Goal: Communication & Community: Ask a question

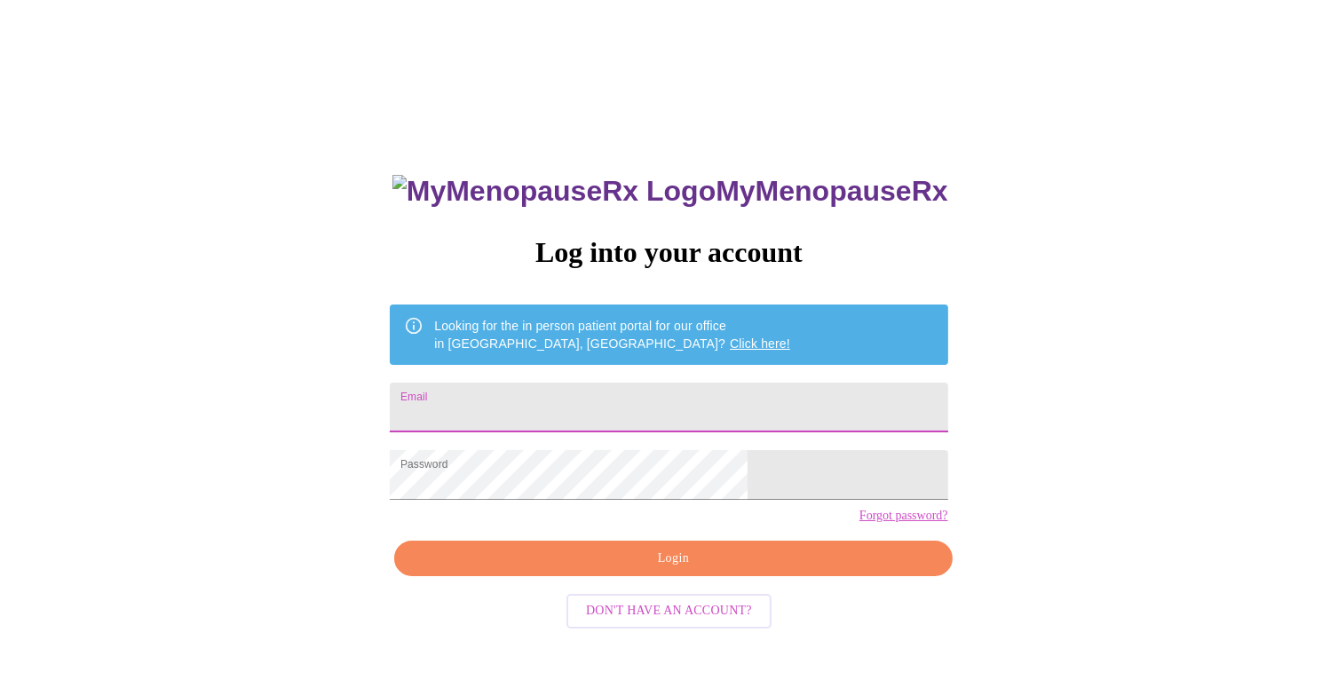
click at [570, 390] on input "Email" at bounding box center [669, 408] width 558 height 50
type input "[EMAIL_ADDRESS][DOMAIN_NAME]"
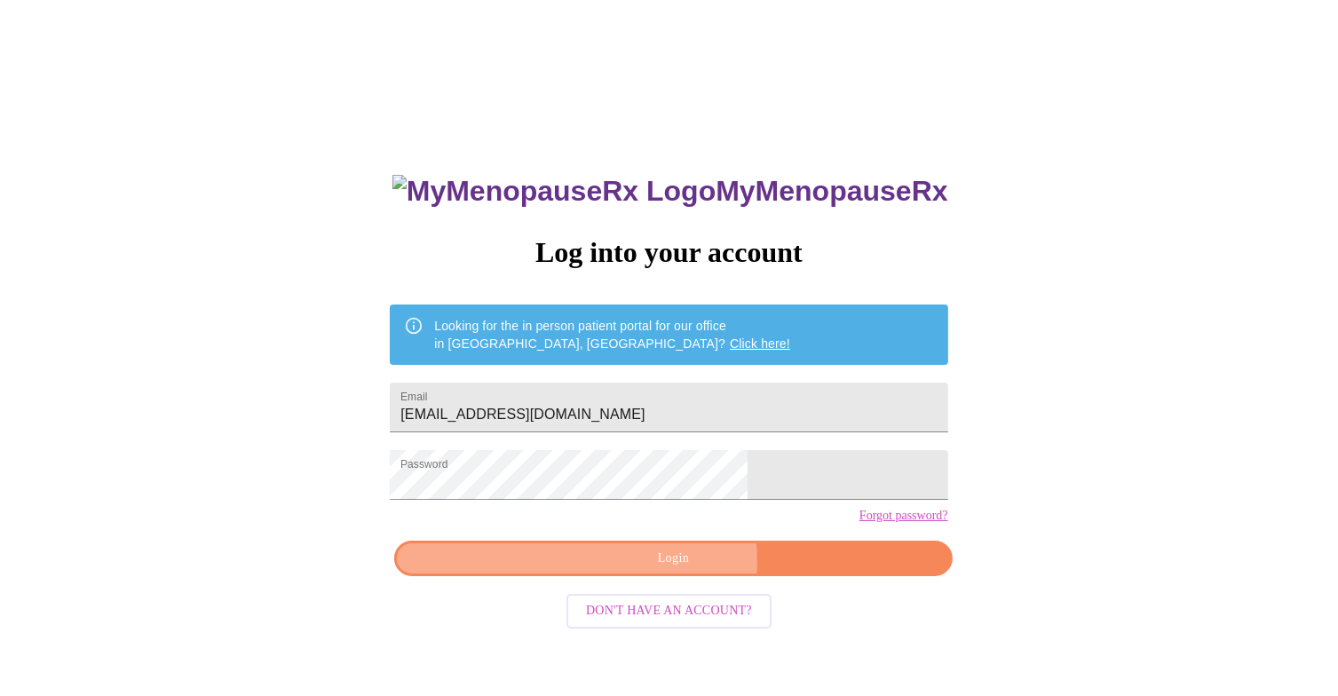
click at [676, 570] on span "Login" at bounding box center [673, 559] width 517 height 22
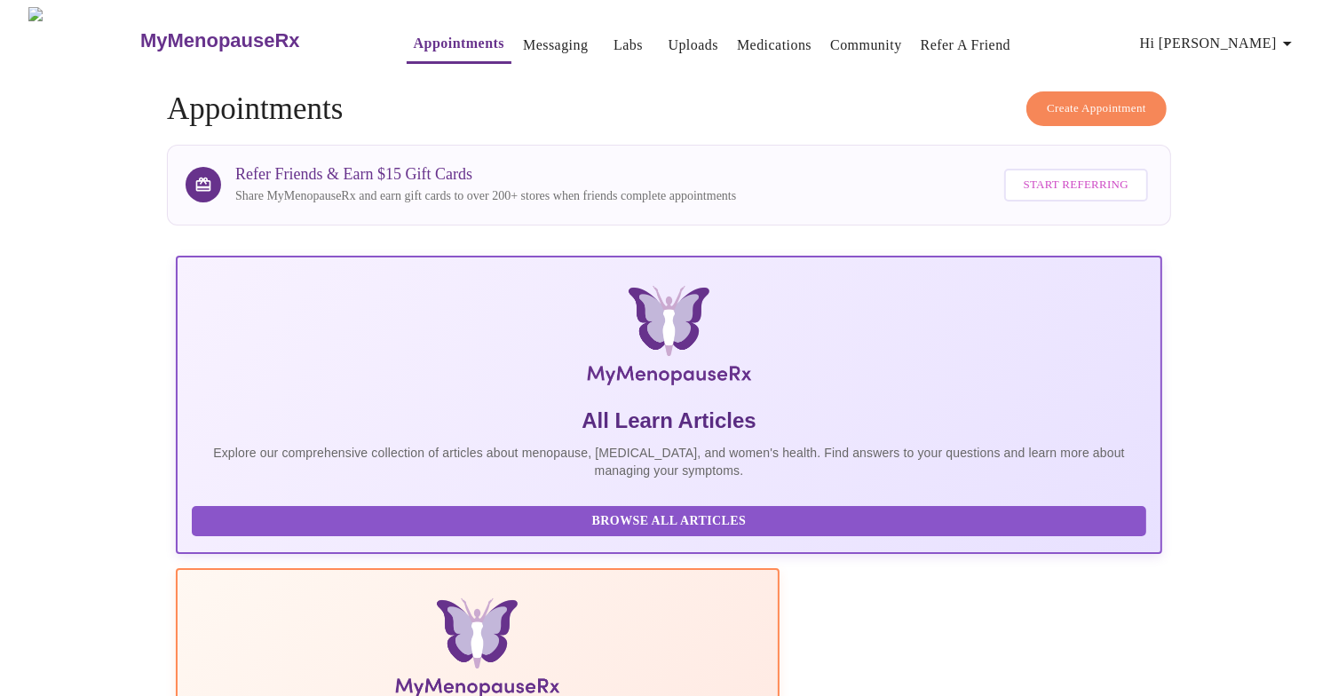
click at [746, 40] on link "Medications" at bounding box center [774, 45] width 75 height 25
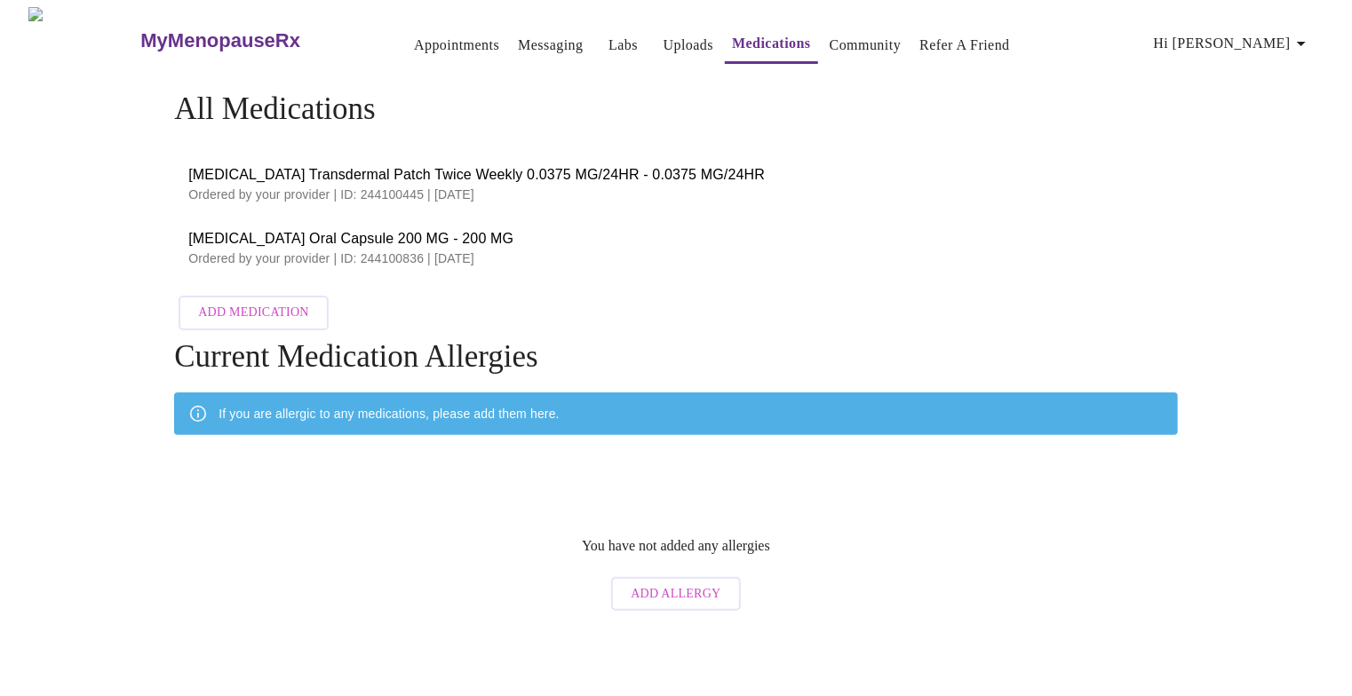
click at [663, 35] on link "Uploads" at bounding box center [688, 45] width 51 height 25
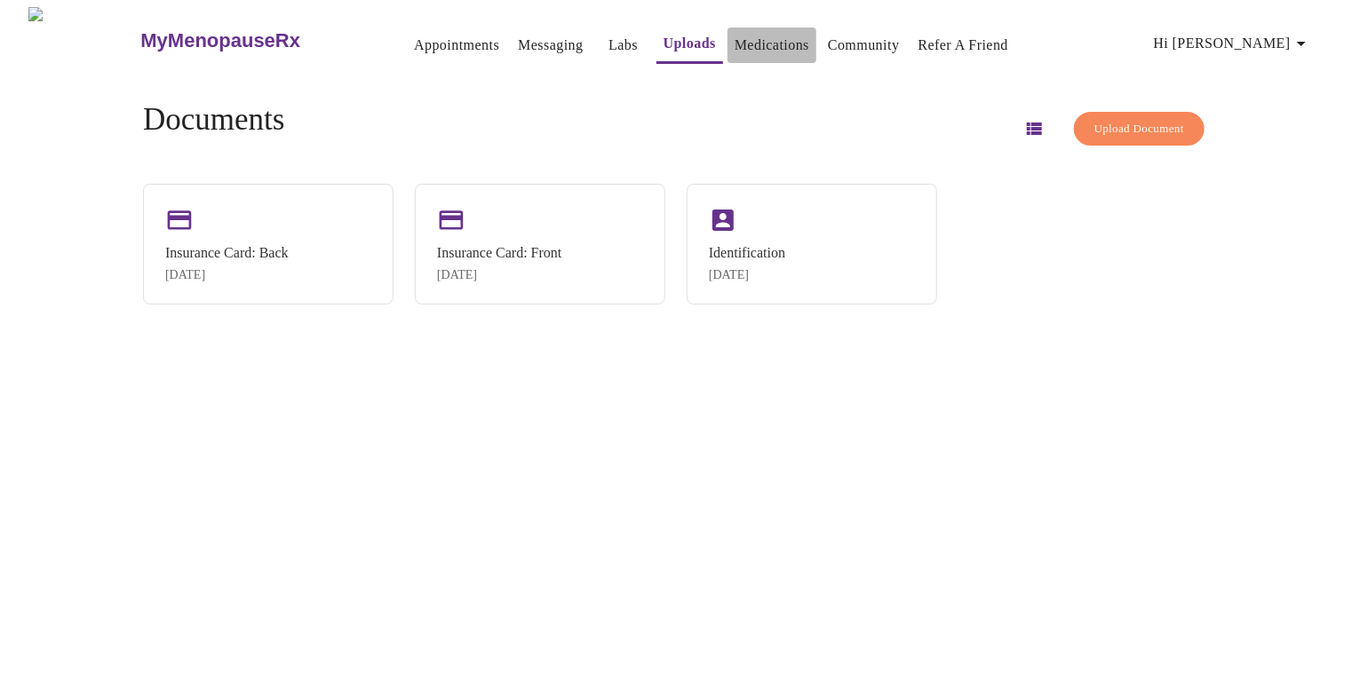
click at [734, 39] on link "Medications" at bounding box center [771, 45] width 75 height 25
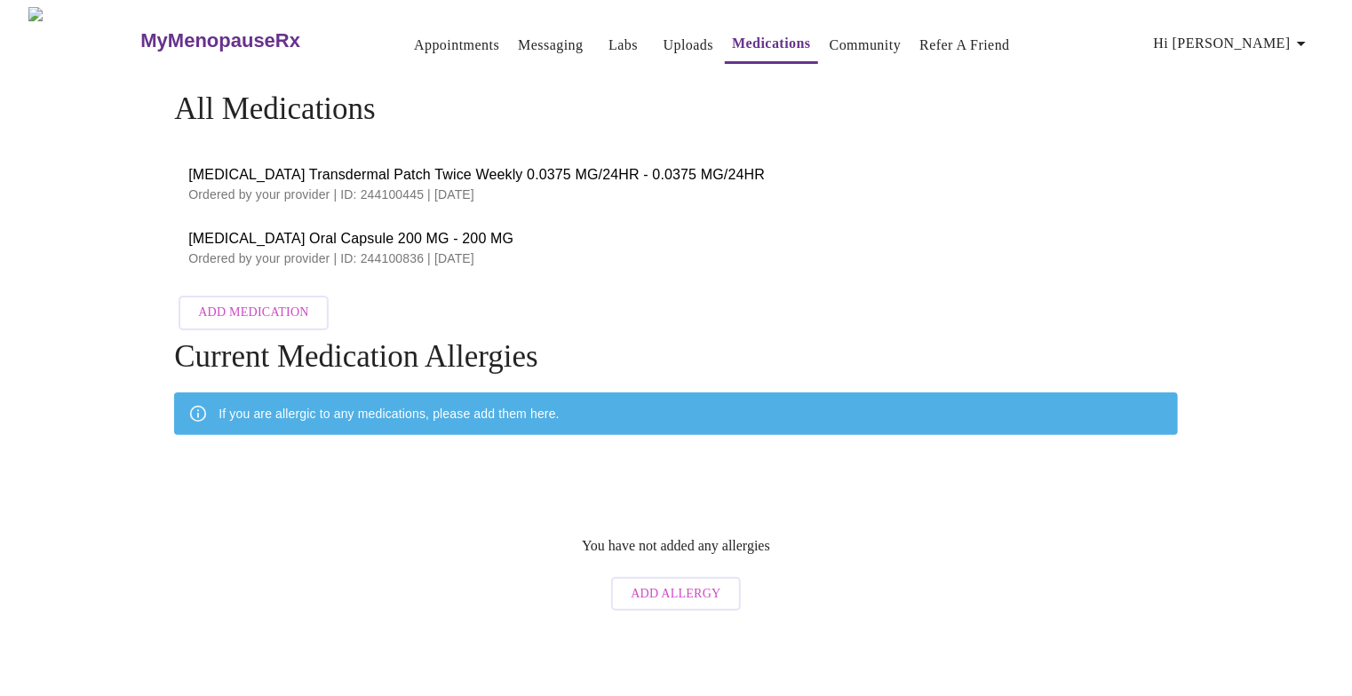
click at [518, 41] on link "Messaging" at bounding box center [550, 45] width 65 height 25
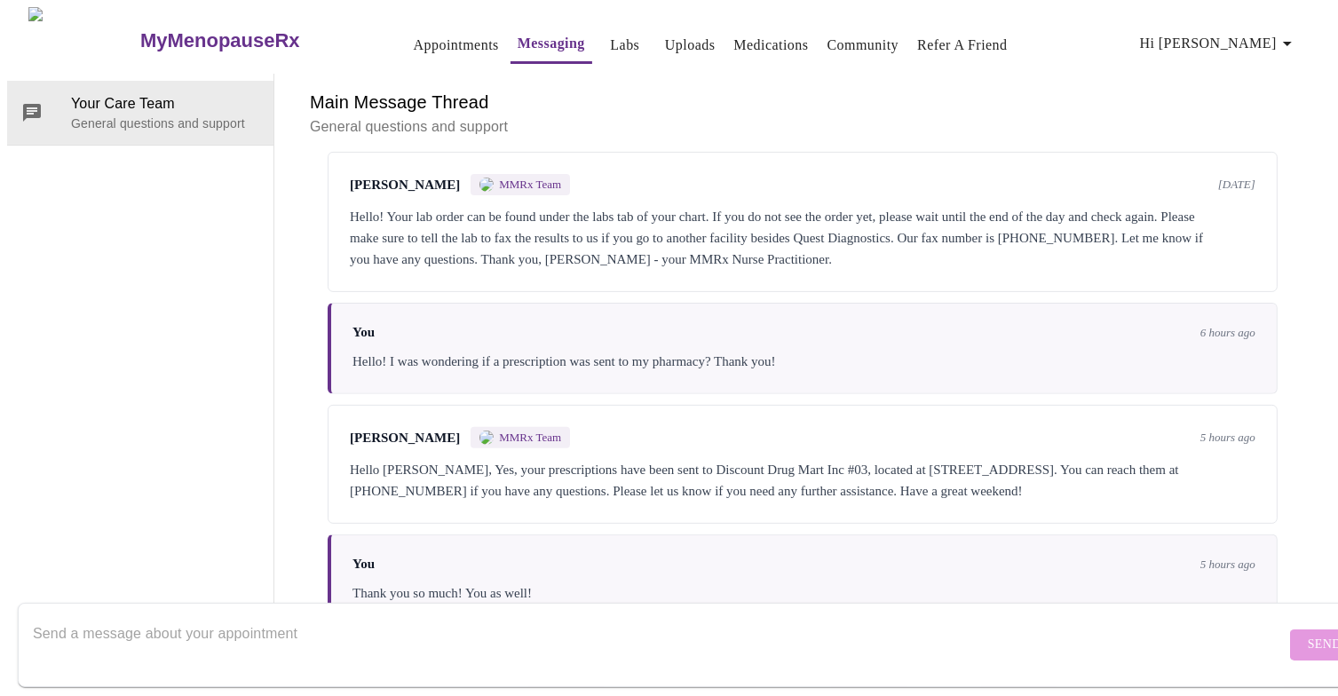
scroll to position [657, 0]
click at [373, 616] on textarea "Send a message about your appointment" at bounding box center [659, 644] width 1253 height 57
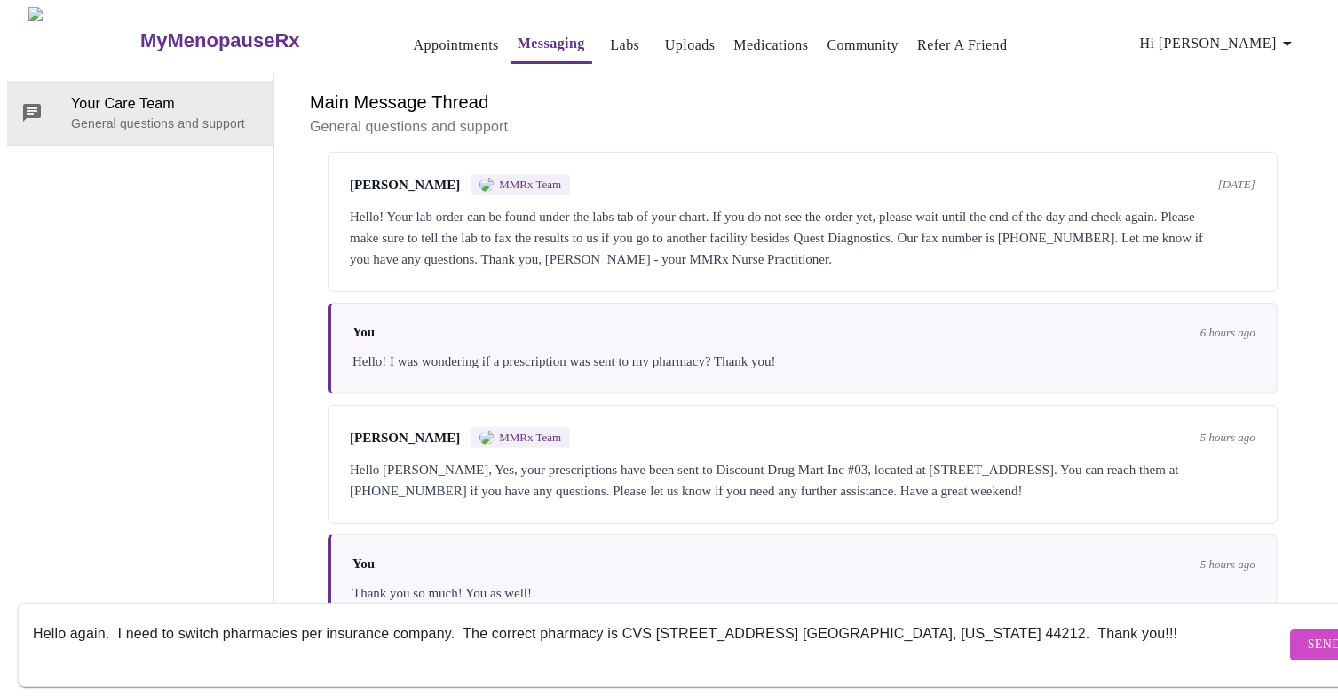
type textarea "Hello again. I need to switch pharmacies per insurance company. The correct pha…"
click at [1308, 634] on span "Send" at bounding box center [1325, 645] width 34 height 22
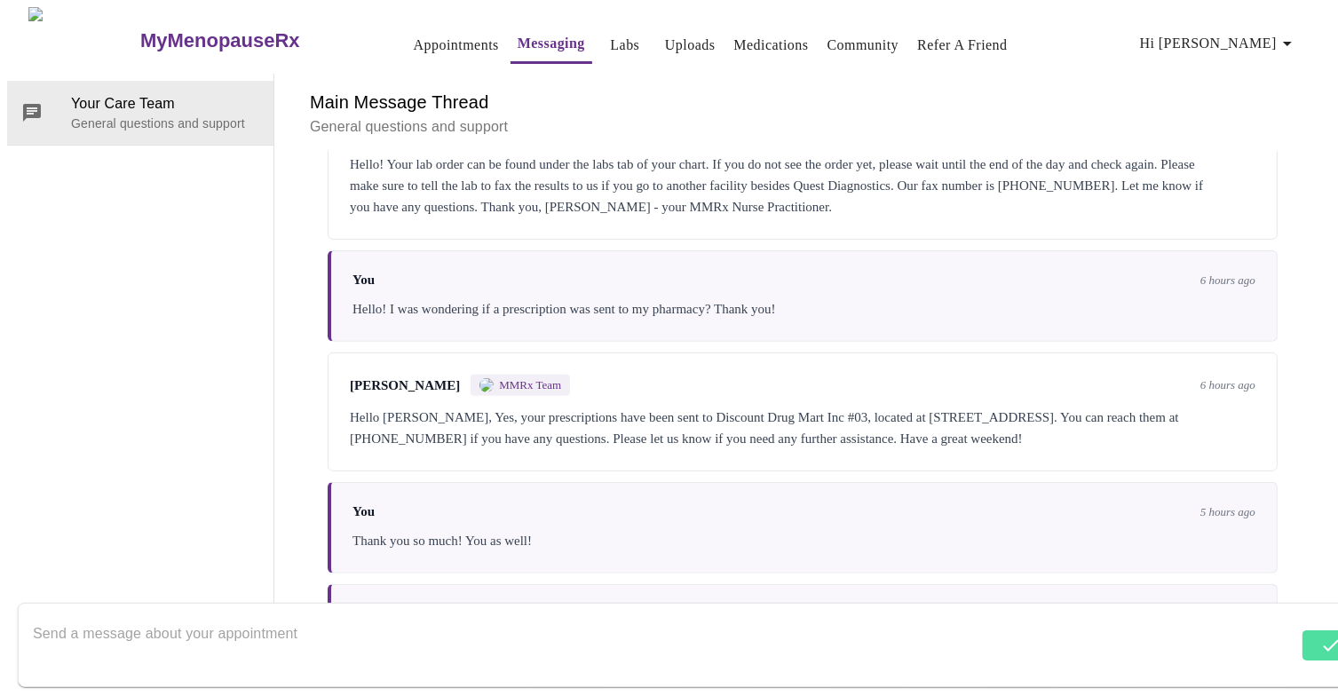
scroll to position [764, 0]
